Goal: Find specific page/section: Find specific page/section

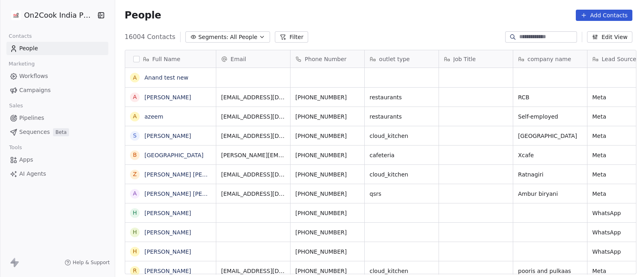
scroll to position [236, 523]
click at [283, 37] on button "Filter" at bounding box center [291, 36] width 33 height 11
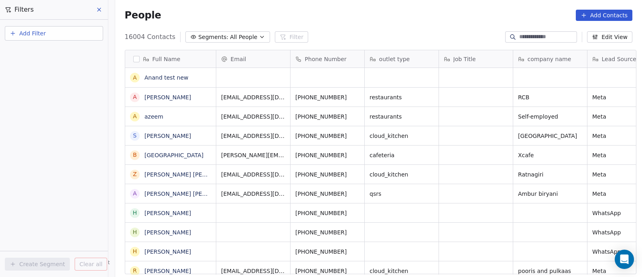
click at [35, 32] on span "Add Filter" at bounding box center [32, 33] width 26 height 8
click at [35, 63] on span "Contact activity" at bounding box center [35, 65] width 45 height 8
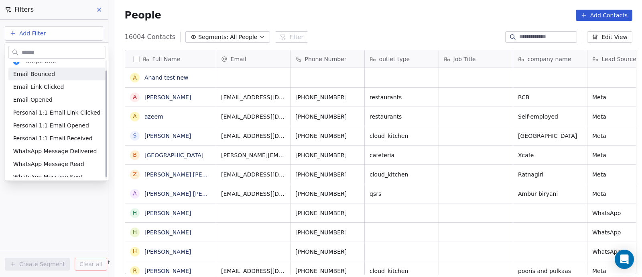
scroll to position [13, 0]
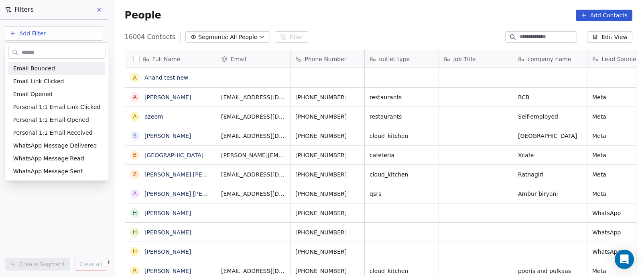
click at [100, 10] on html "On2Cook India Pvt. Ltd. Contacts People Marketing Workflows Campaigns Sales Pip…" at bounding box center [321, 138] width 642 height 277
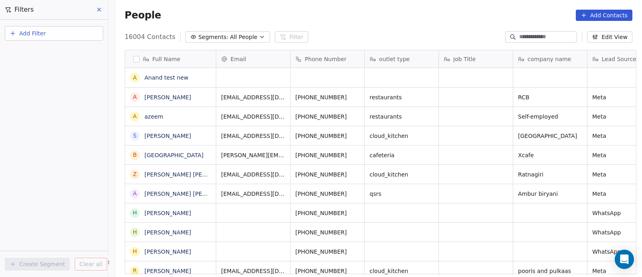
click at [100, 10] on icon at bounding box center [99, 9] width 6 height 6
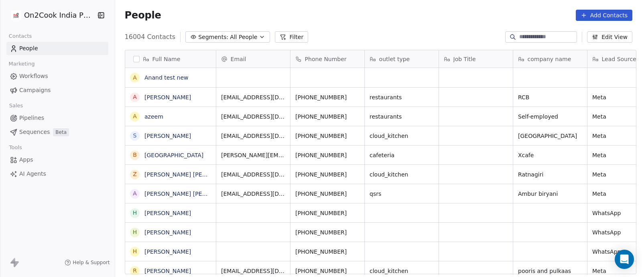
click at [244, 36] on span "All People" at bounding box center [243, 37] width 27 height 8
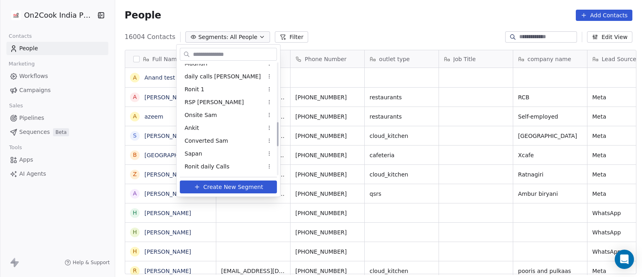
scroll to position [301, 0]
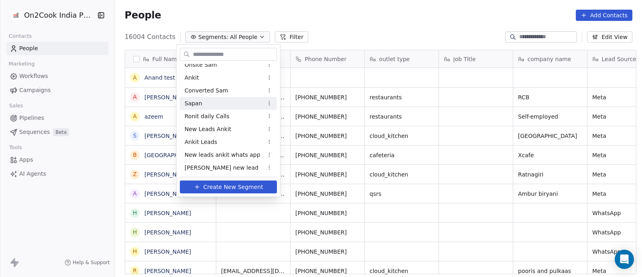
click at [193, 102] on span "Sapan" at bounding box center [194, 103] width 18 height 8
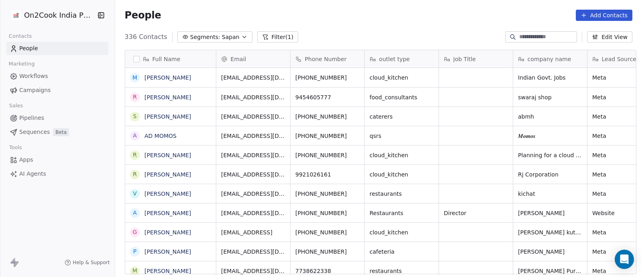
scroll to position [236, 523]
click at [263, 37] on button "Filter (1)" at bounding box center [277, 36] width 41 height 11
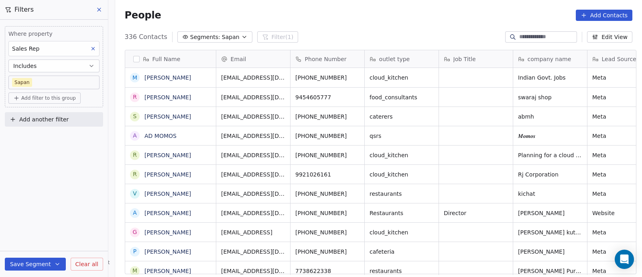
click at [45, 118] on span "Add another filter" at bounding box center [43, 119] width 49 height 8
click at [42, 151] on span "Contact activity" at bounding box center [35, 150] width 45 height 8
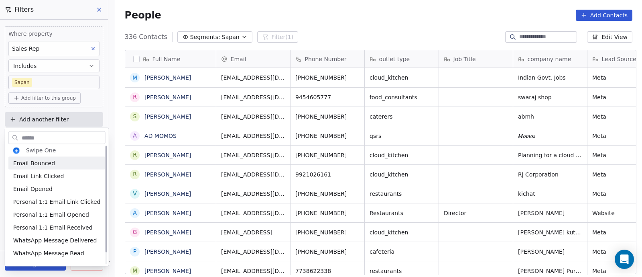
scroll to position [0, 0]
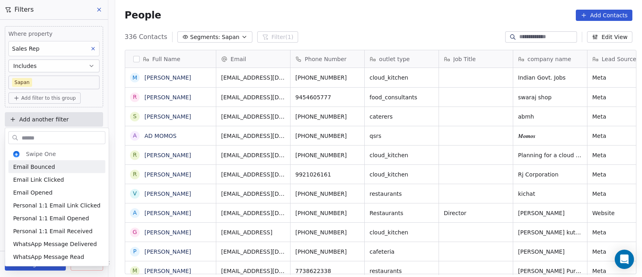
click at [101, 5] on html "On2Cook India Pvt. Ltd. Contacts People Marketing Workflows Campaigns Sales Pip…" at bounding box center [321, 138] width 642 height 277
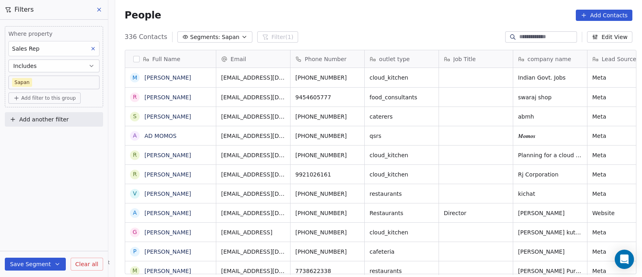
click at [98, 13] on button at bounding box center [100, 9] width 12 height 11
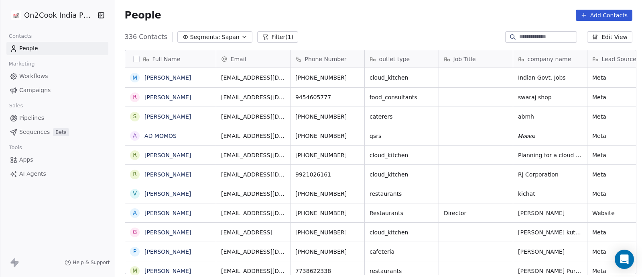
click at [263, 38] on button "Filter (1)" at bounding box center [277, 36] width 41 height 11
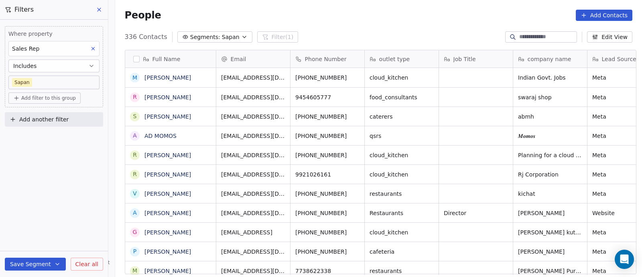
click at [95, 47] on icon at bounding box center [93, 49] width 6 height 6
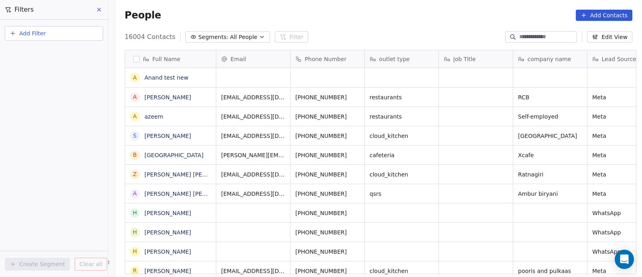
click at [99, 6] on icon at bounding box center [99, 9] width 6 height 6
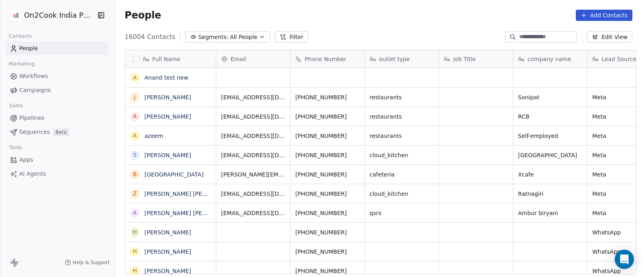
click at [165, 36] on span "16004 Contacts" at bounding box center [150, 37] width 51 height 10
